Goal: Task Accomplishment & Management: Use online tool/utility

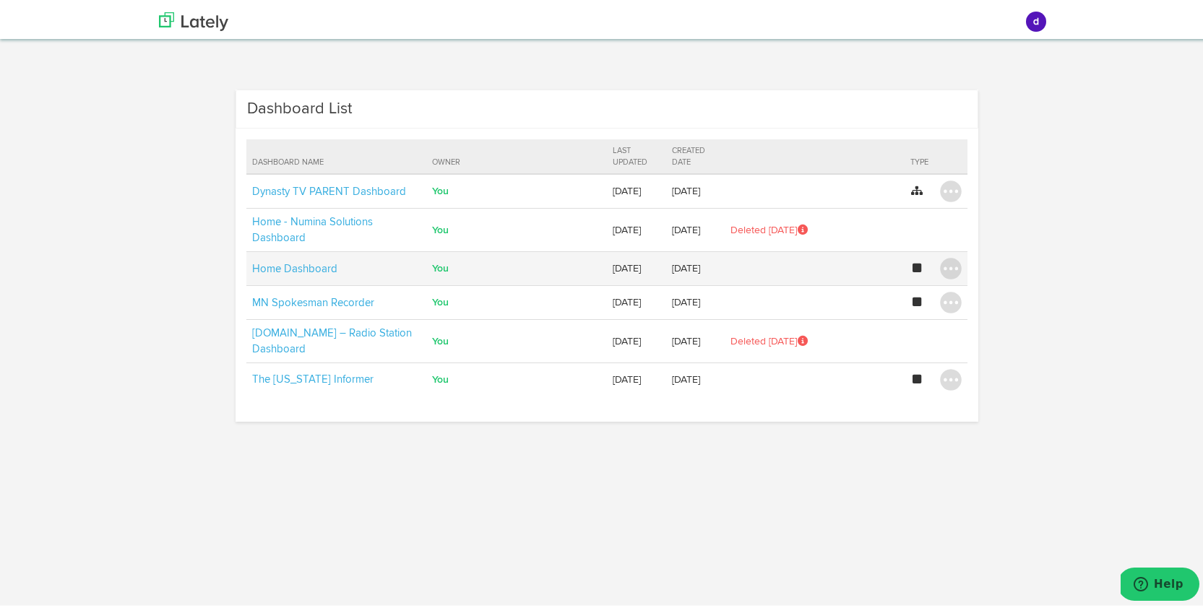
click at [399, 270] on td "Home Dashboard" at bounding box center [336, 266] width 181 height 34
click at [319, 267] on link "Home Dashboard" at bounding box center [294, 266] width 85 height 11
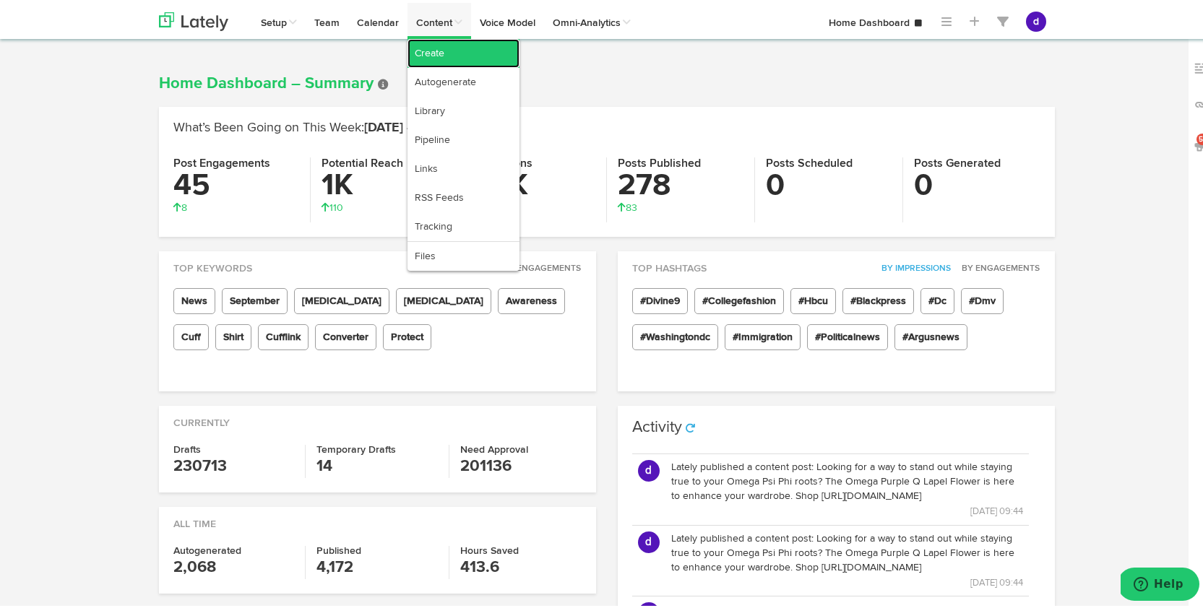
click at [428, 51] on link "Create" at bounding box center [463, 50] width 112 height 29
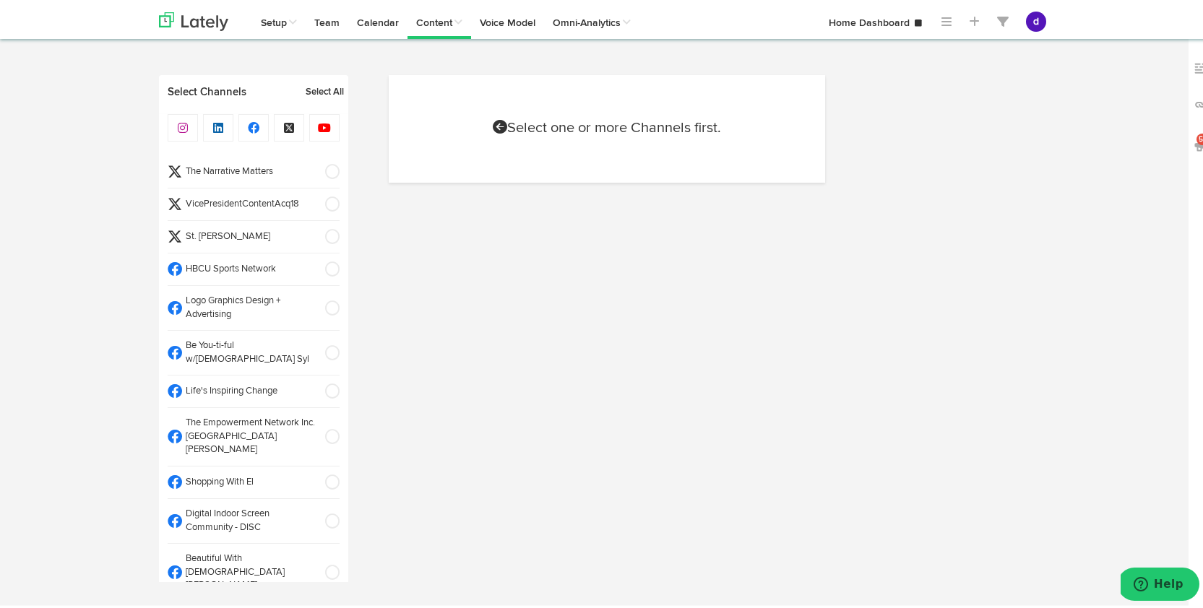
click at [321, 201] on span at bounding box center [328, 201] width 24 height 14
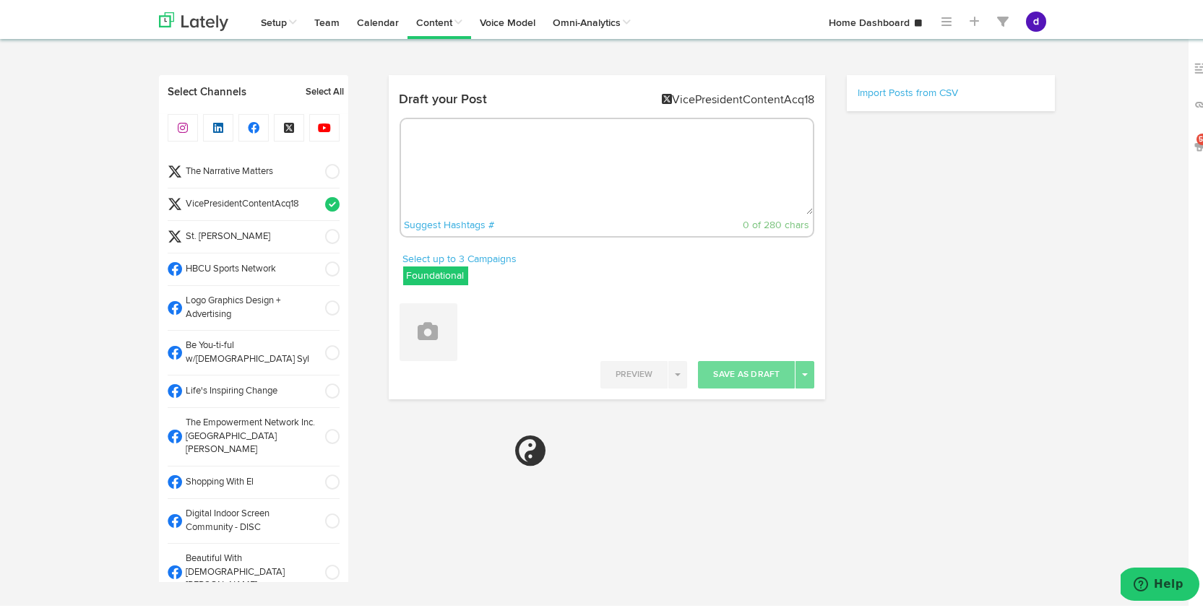
radio input "true"
select select "9"
select select "32"
click at [316, 267] on span at bounding box center [328, 266] width 24 height 14
click at [316, 299] on span at bounding box center [328, 305] width 24 height 14
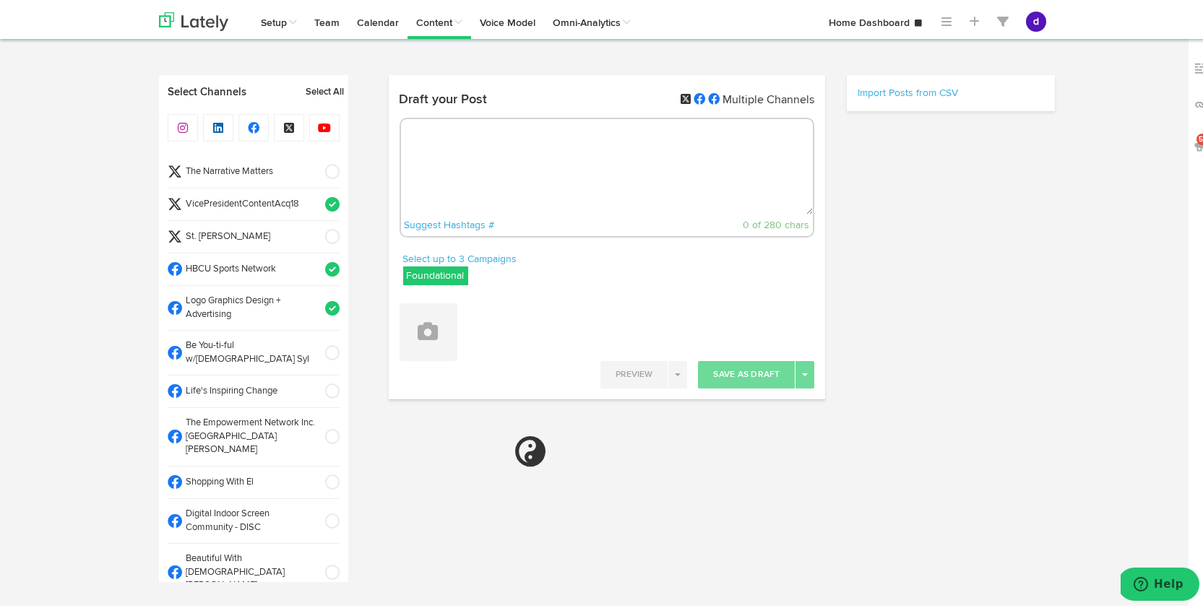
click at [316, 345] on span at bounding box center [328, 350] width 24 height 14
click at [317, 373] on li "Life's Inspiring Change" at bounding box center [254, 389] width 172 height 33
click at [319, 406] on li "The Empowerment Network Inc. [GEOGRAPHIC_DATA][PERSON_NAME]" at bounding box center [254, 434] width 172 height 59
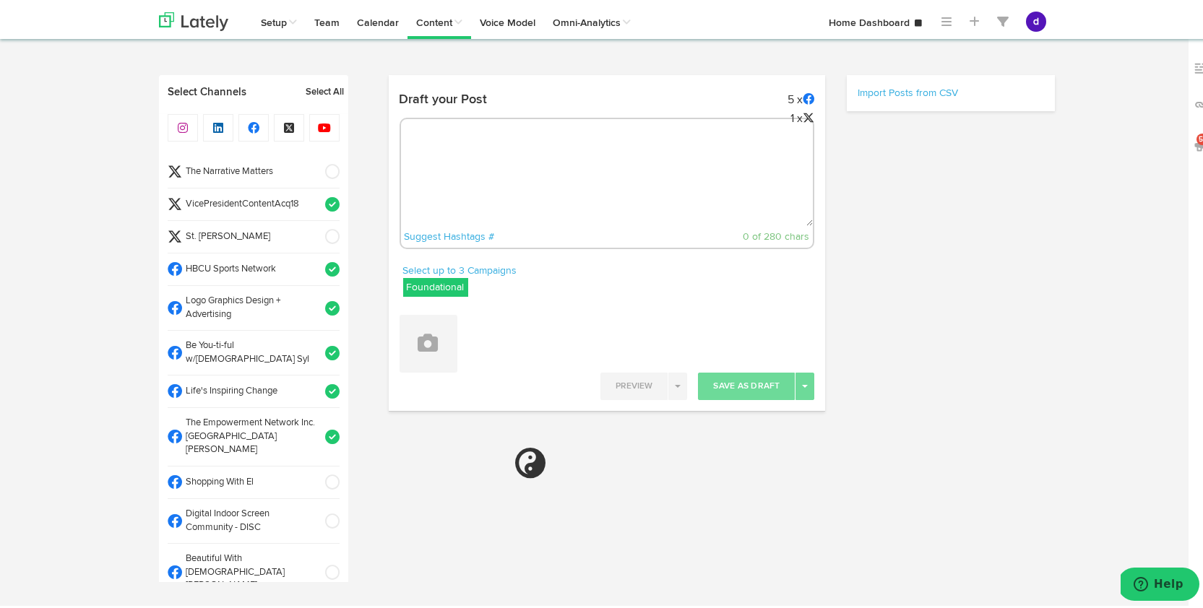
click at [319, 427] on span at bounding box center [328, 434] width 24 height 14
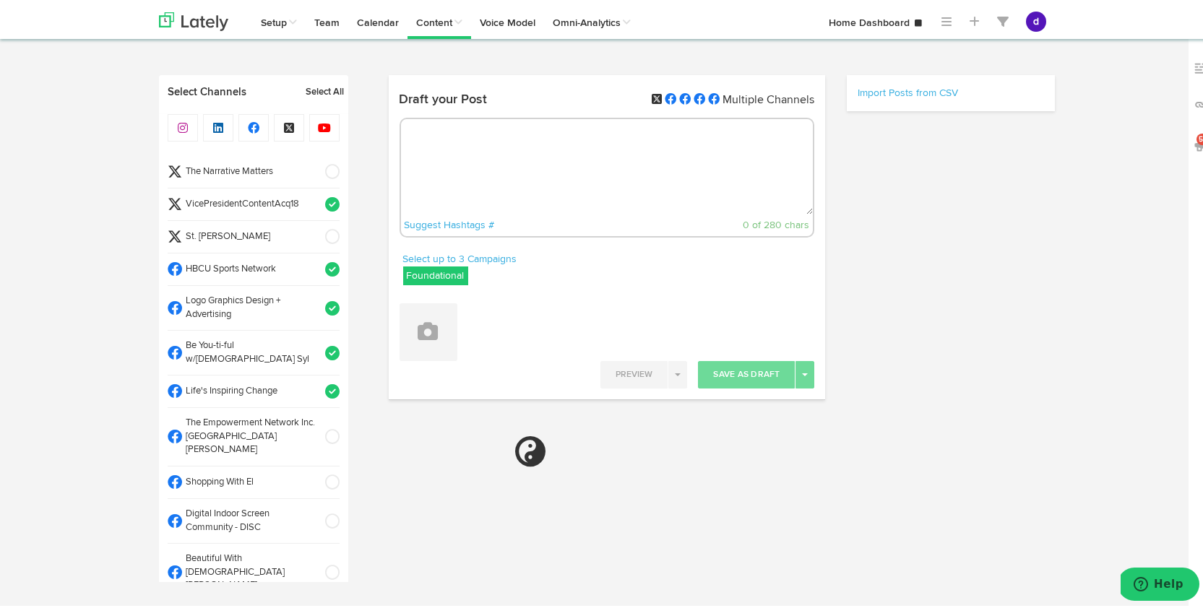
click at [319, 464] on li "Shopping With El" at bounding box center [254, 480] width 172 height 33
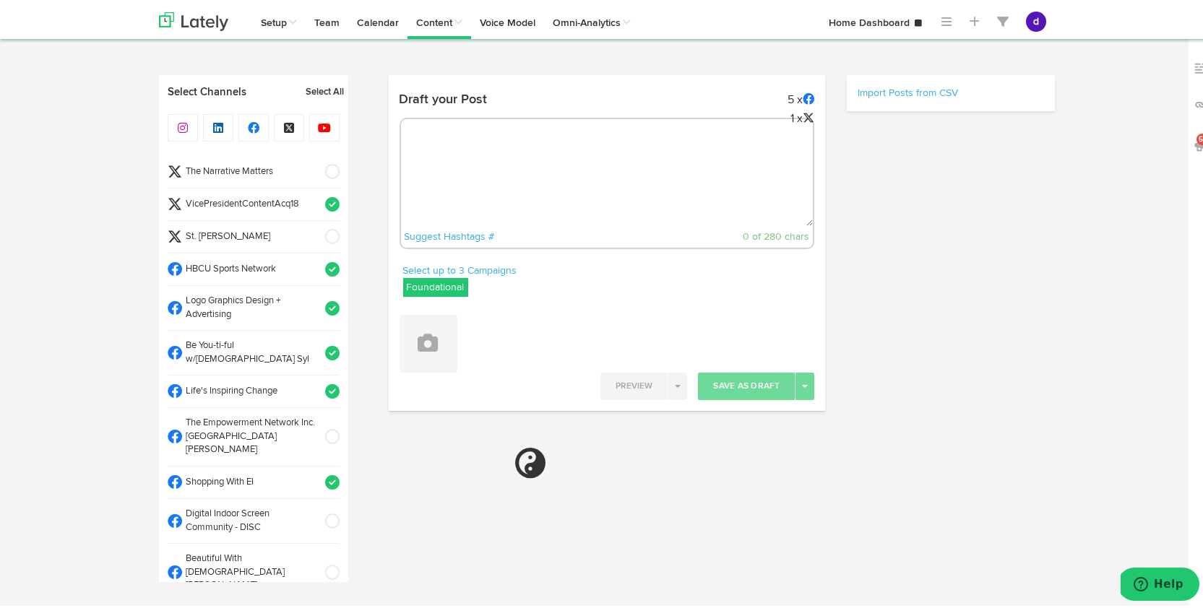
click at [316, 511] on span at bounding box center [328, 518] width 24 height 14
click at [316, 563] on span at bounding box center [328, 570] width 24 height 14
click at [316, 607] on span at bounding box center [328, 615] width 24 height 14
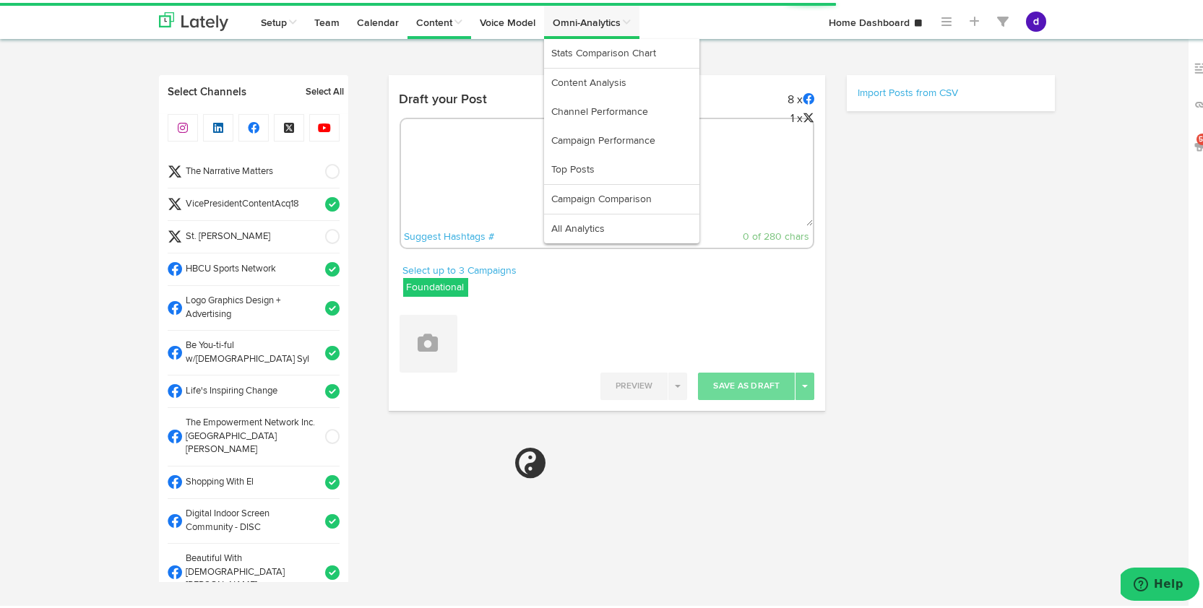
select select "11"
